Goal: Information Seeking & Learning: Learn about a topic

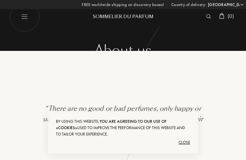
select select "US"
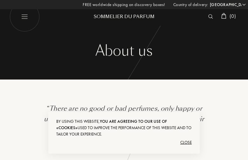
select select "US"
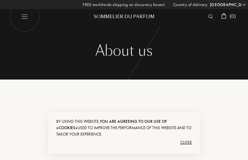
select select "US"
